Goal: Task Accomplishment & Management: Manage account settings

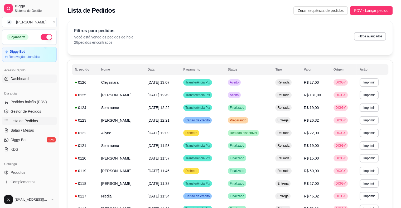
click at [28, 78] on link "Dashboard" at bounding box center [29, 79] width 55 height 8
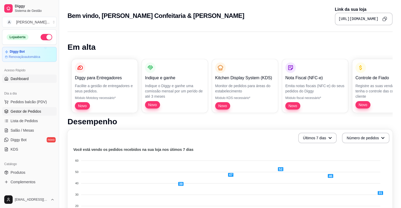
click at [29, 111] on span "Gestor de Pedidos" at bounding box center [26, 111] width 31 height 5
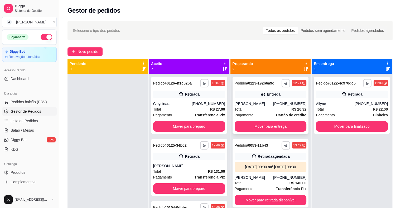
click at [261, 103] on div "[PERSON_NAME]" at bounding box center [254, 103] width 39 height 5
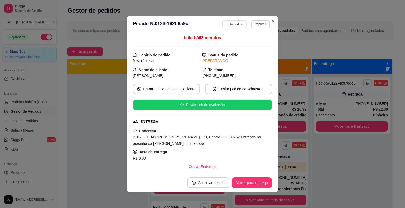
click at [230, 24] on button "Editar pedido" at bounding box center [234, 24] width 25 height 8
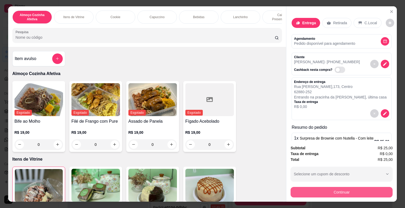
click at [333, 190] on button "Continuar" at bounding box center [341, 192] width 102 height 11
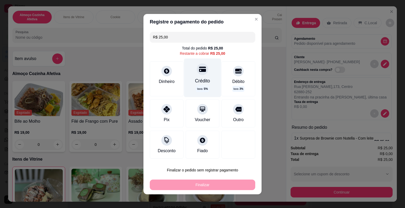
click at [195, 83] on div "Crédito" at bounding box center [202, 80] width 15 height 7
type input "R$ 0,00"
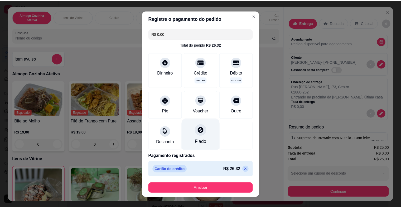
scroll to position [2, 0]
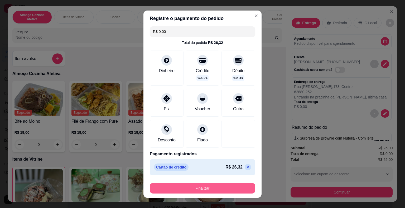
click at [194, 185] on button "Finalizar" at bounding box center [202, 188] width 105 height 11
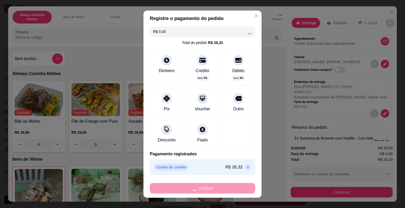
type input "0"
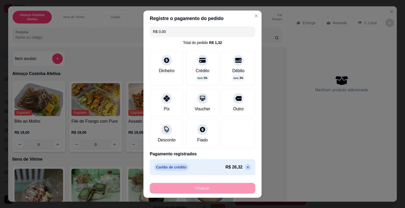
type input "-R$ 25,00"
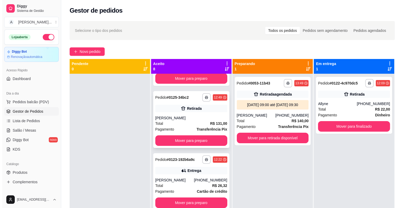
scroll to position [79, 0]
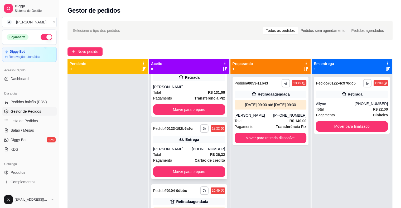
click at [181, 147] on div "[PERSON_NAME]" at bounding box center [172, 149] width 39 height 5
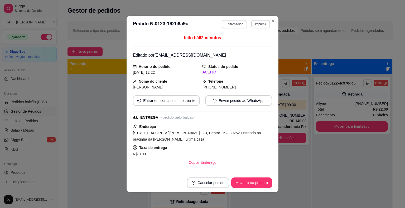
click at [232, 21] on button "Editar pedido" at bounding box center [234, 24] width 25 height 8
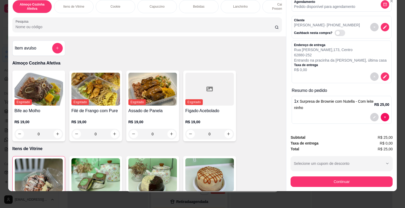
scroll to position [13, 0]
click at [382, 74] on icon "decrease-product-quantity" at bounding box center [384, 76] width 5 height 5
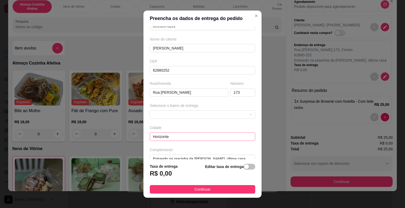
scroll to position [43, 0]
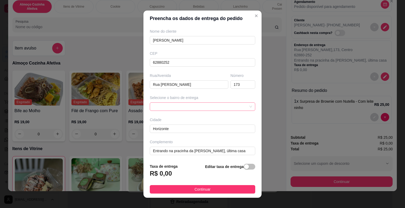
click at [189, 107] on span at bounding box center [202, 107] width 99 height 8
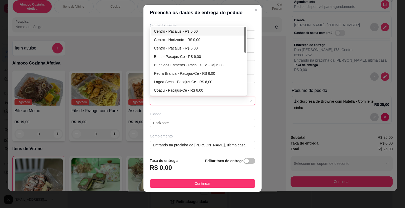
scroll to position [6, 0]
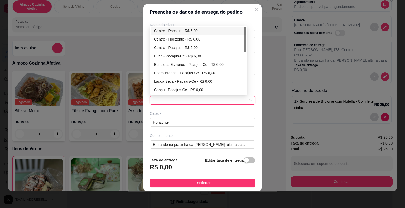
click at [234, 129] on div "Busque pelo cliente Número de contato 85992678281 Nome do cliente [PERSON_NAME]…" at bounding box center [202, 86] width 118 height 133
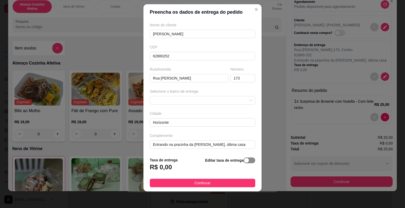
click at [245, 161] on span "button" at bounding box center [249, 161] width 12 height 6
click at [184, 166] on input "0,00" at bounding box center [178, 169] width 56 height 10
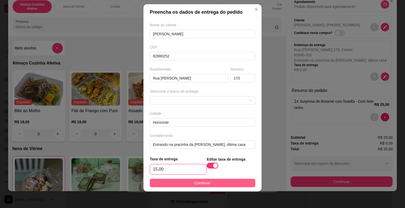
type input "15,00"
click at [187, 183] on button "Continuar" at bounding box center [202, 183] width 105 height 8
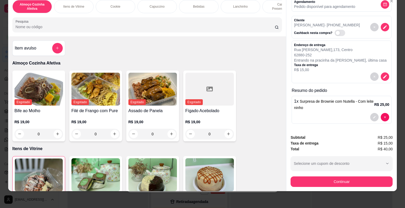
click at [334, 183] on div "Subtotal R$ 25,00 Taxa de entrega R$ 15,00 Total R$ 40,00 Selecione um cupom de…" at bounding box center [341, 160] width 110 height 61
click at [333, 181] on button "Continuar" at bounding box center [341, 182] width 102 height 11
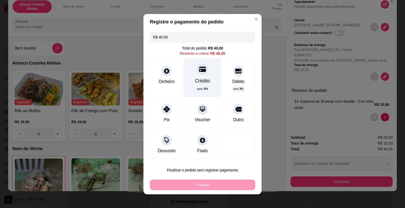
click at [195, 84] on div "Crédito" at bounding box center [202, 80] width 15 height 7
type input "R$ 0,00"
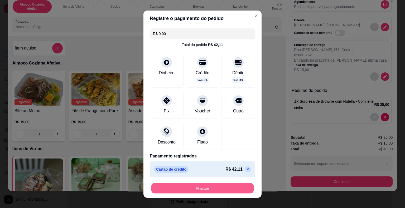
click at [221, 185] on button "Finalizar" at bounding box center [202, 188] width 102 height 10
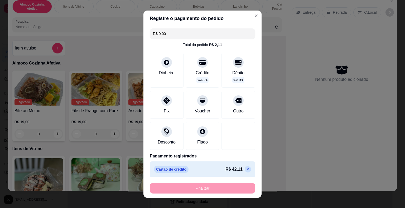
type input "0"
type input "-R$ 40,00"
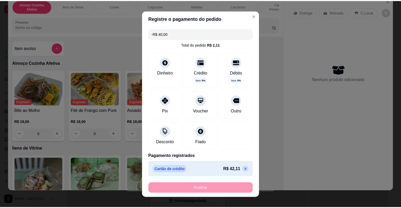
scroll to position [0, 0]
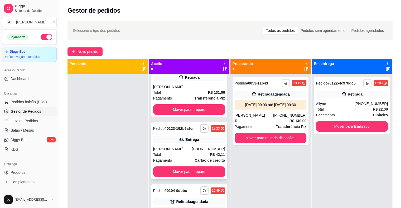
click at [196, 154] on div "Total R$ 42,11" at bounding box center [189, 155] width 72 height 6
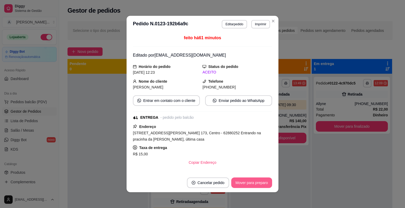
click at [253, 183] on button "Mover para preparo" at bounding box center [251, 183] width 41 height 11
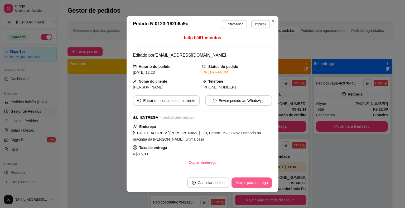
click at [253, 183] on button "Mover para entrega" at bounding box center [251, 183] width 41 height 11
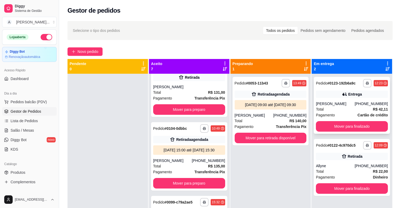
drag, startPoint x: 331, startPoint y: 99, endPoint x: 345, endPoint y: 103, distance: 13.6
click at [345, 103] on div "[PERSON_NAME]" at bounding box center [335, 103] width 39 height 5
click at [365, 83] on icon "button" at bounding box center [366, 83] width 3 height 3
click at [352, 104] on button "IMPRESSORA" at bounding box center [349, 101] width 38 height 8
click at [348, 105] on div "[PERSON_NAME]" at bounding box center [335, 103] width 39 height 5
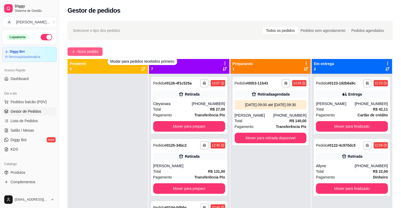
click at [80, 52] on span "Novo pedido" at bounding box center [87, 52] width 21 height 6
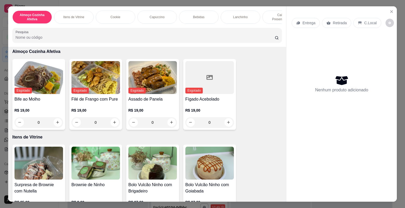
scroll to position [132, 0]
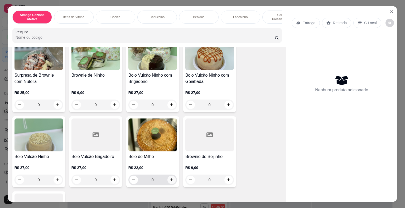
click at [170, 181] on icon "increase-product-quantity" at bounding box center [171, 180] width 4 height 4
type input "1"
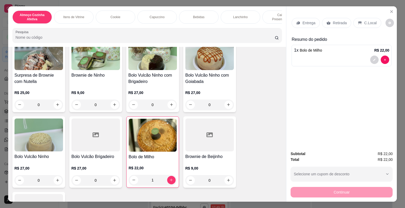
click at [302, 21] on p "Entrega" at bounding box center [308, 22] width 13 height 5
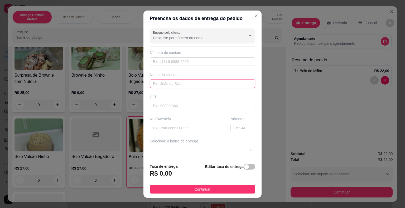
click at [177, 84] on input "text" at bounding box center [202, 84] width 105 height 8
type input "N"
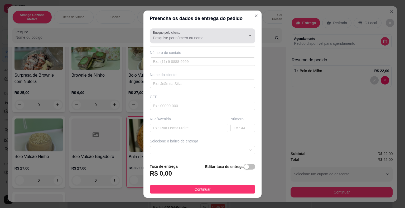
click at [174, 42] on div "Busque pelo cliente" at bounding box center [202, 35] width 105 height 15
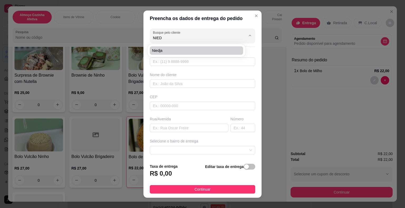
click at [184, 54] on li "Niedja" at bounding box center [196, 50] width 93 height 8
type input "Niedja"
type input "85991432000"
type input "Niedja"
type input "6287000"
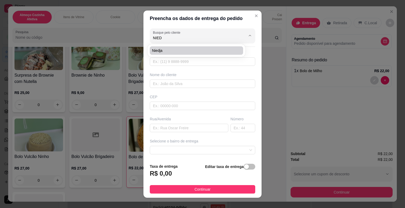
type input "Rua [PERSON_NAME]"
type input "69"
type input "Pacajus-Ce"
type input "Casa preta com cinza, portão branco, ao lado de uma casa verde"
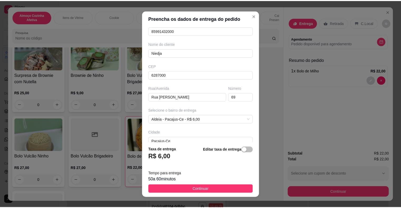
scroll to position [60, 0]
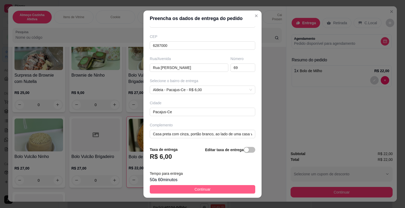
type input "Niedja"
click at [232, 188] on button "Continuar" at bounding box center [202, 189] width 105 height 8
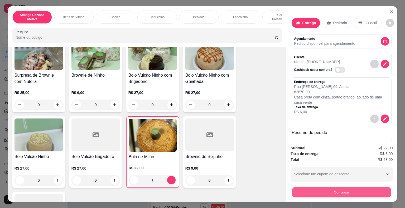
click at [341, 193] on button "Continuar" at bounding box center [341, 192] width 99 height 10
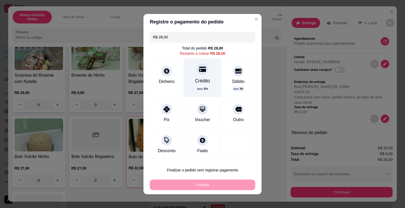
click at [195, 81] on div "Crédito" at bounding box center [202, 80] width 15 height 7
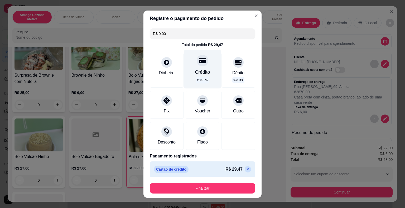
type input "R$ 0,00"
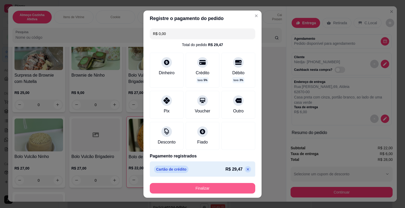
click at [209, 189] on button "Finalizar" at bounding box center [202, 188] width 105 height 11
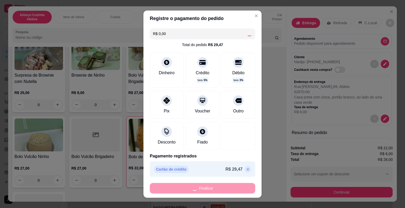
type input "0"
type input "-R$ 28,00"
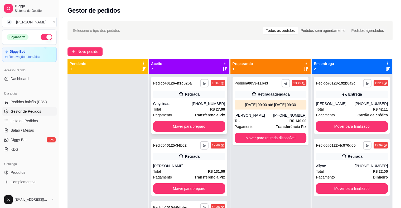
click at [203, 110] on div "Total R$ 27,00" at bounding box center [189, 109] width 72 height 6
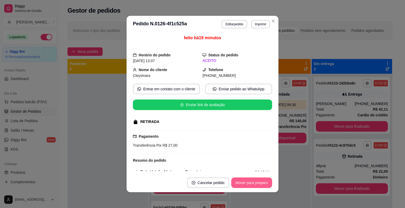
click at [244, 182] on button "Mover para preparo" at bounding box center [251, 183] width 41 height 11
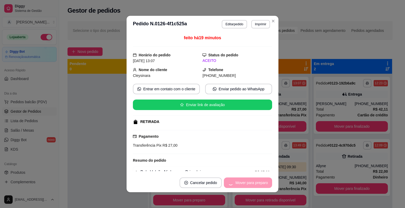
click at [244, 182] on div "Mover para preparo" at bounding box center [248, 183] width 48 height 11
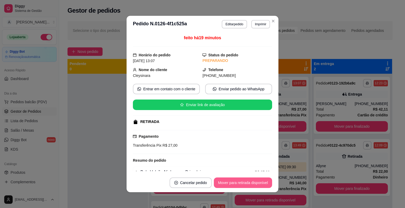
click at [259, 181] on button "Mover para retirada disponível" at bounding box center [243, 183] width 58 height 11
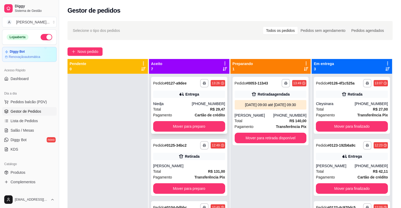
click at [178, 103] on div "Niedja" at bounding box center [172, 103] width 39 height 5
click at [198, 127] on button "Mover para preparo" at bounding box center [189, 126] width 72 height 11
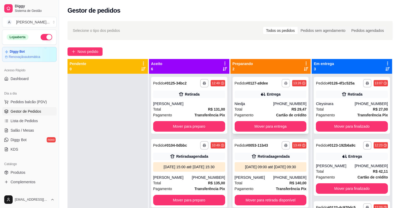
click at [281, 84] on button "button" at bounding box center [285, 83] width 8 height 8
click at [275, 100] on button "IMPRESSORA" at bounding box center [268, 101] width 37 height 8
click at [85, 51] on span "Novo pedido" at bounding box center [87, 52] width 21 height 6
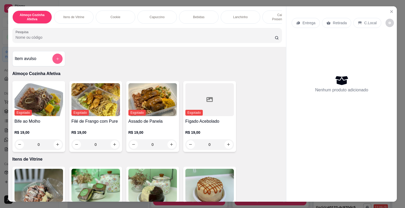
click at [58, 58] on button "add-separate-item" at bounding box center [57, 58] width 10 height 10
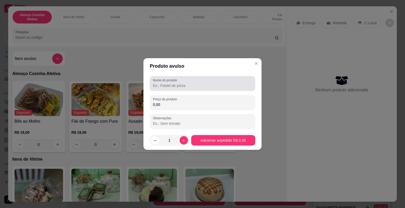
click at [161, 90] on div "Nome do produto" at bounding box center [202, 83] width 105 height 15
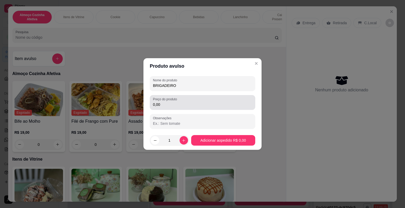
type input "BRIGADEIRO"
click at [174, 106] on input "0,00" at bounding box center [202, 104] width 99 height 5
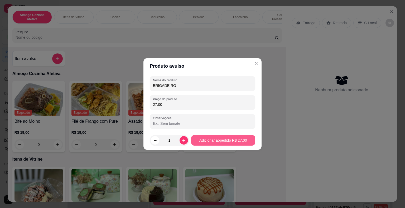
type input "27,00"
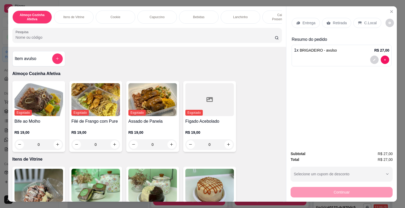
click at [337, 21] on p "Retirada" at bounding box center [340, 22] width 14 height 5
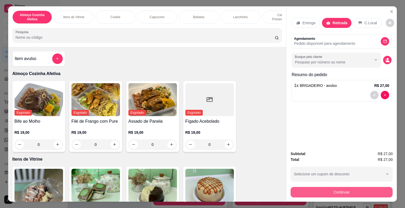
click at [363, 189] on button "Continuar" at bounding box center [341, 192] width 102 height 11
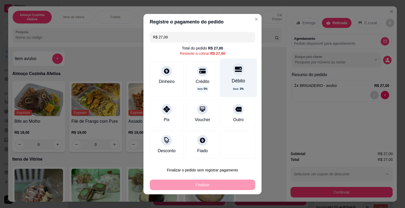
click at [231, 85] on div "Débito taxa 3 %" at bounding box center [238, 77] width 37 height 38
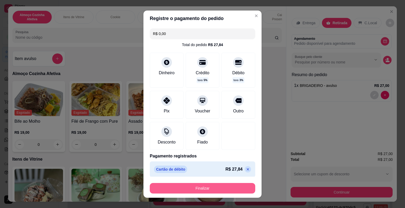
click at [211, 190] on button "Finalizar" at bounding box center [202, 188] width 105 height 11
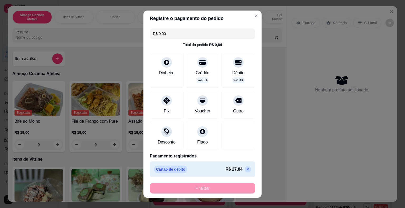
type input "-R$ 27,00"
